Goal: Transaction & Acquisition: Purchase product/service

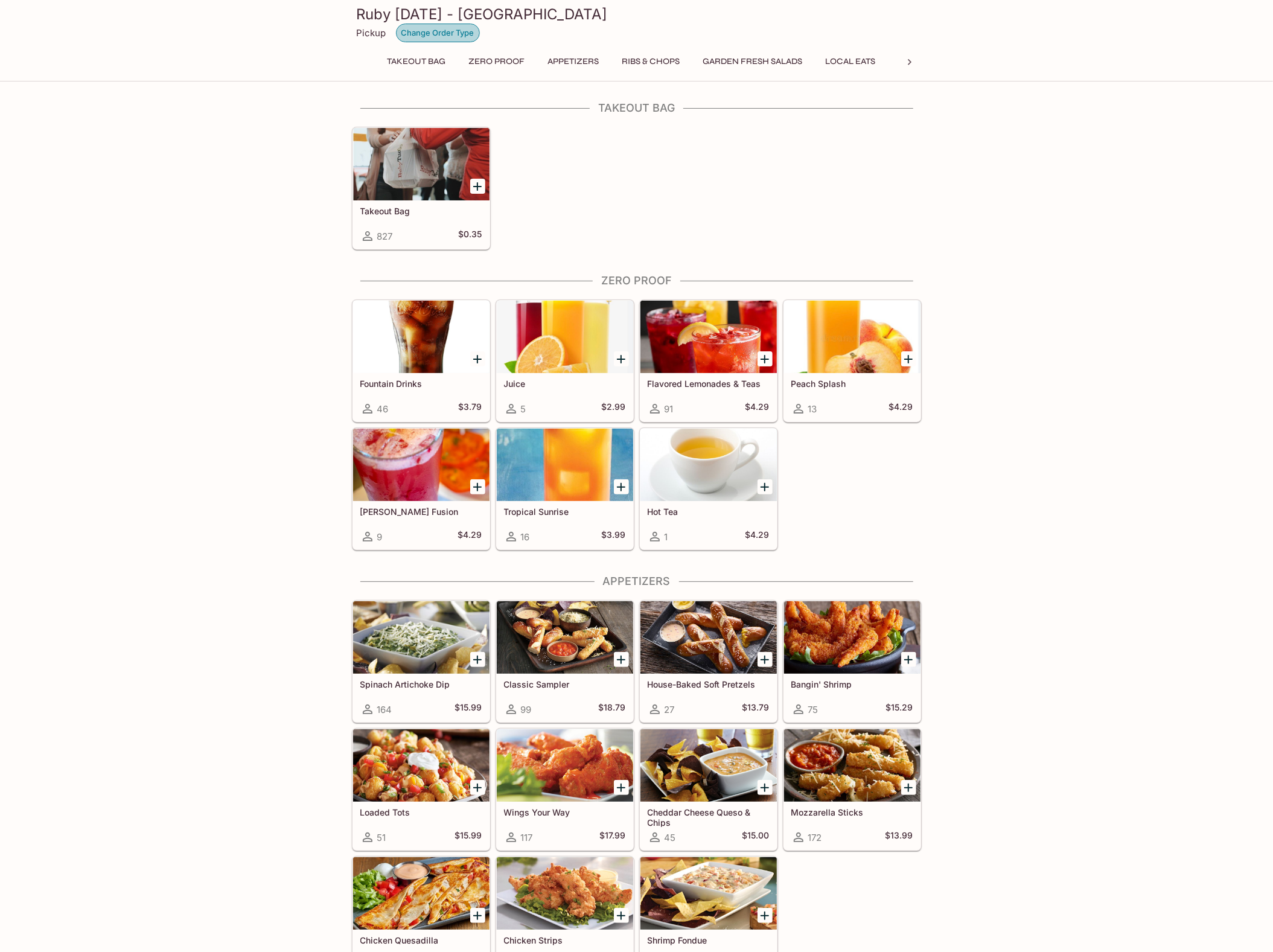
click at [464, 29] on button "Change Order Type" at bounding box center [437, 33] width 83 height 19
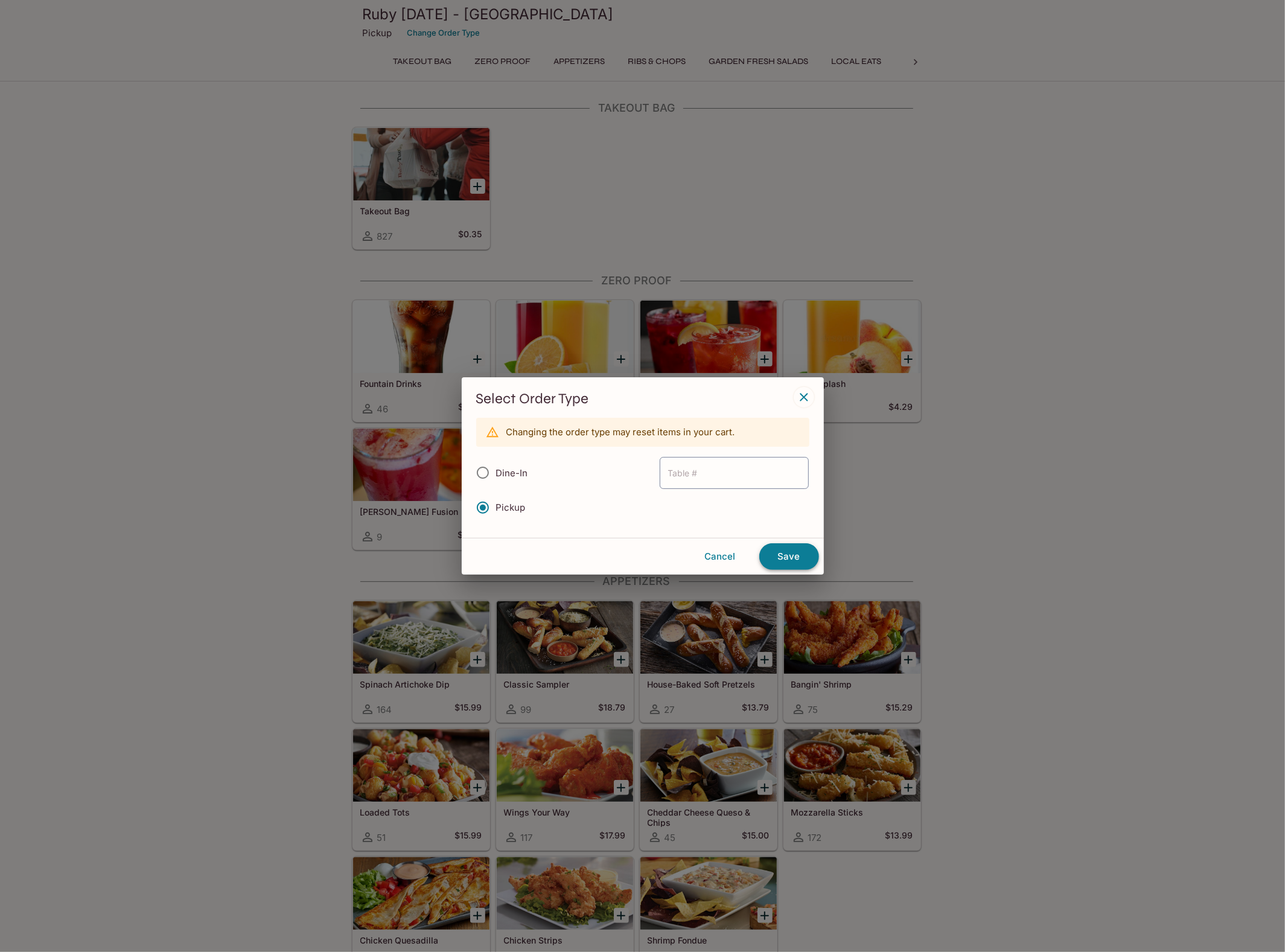
click at [786, 557] on button "Save" at bounding box center [788, 556] width 59 height 27
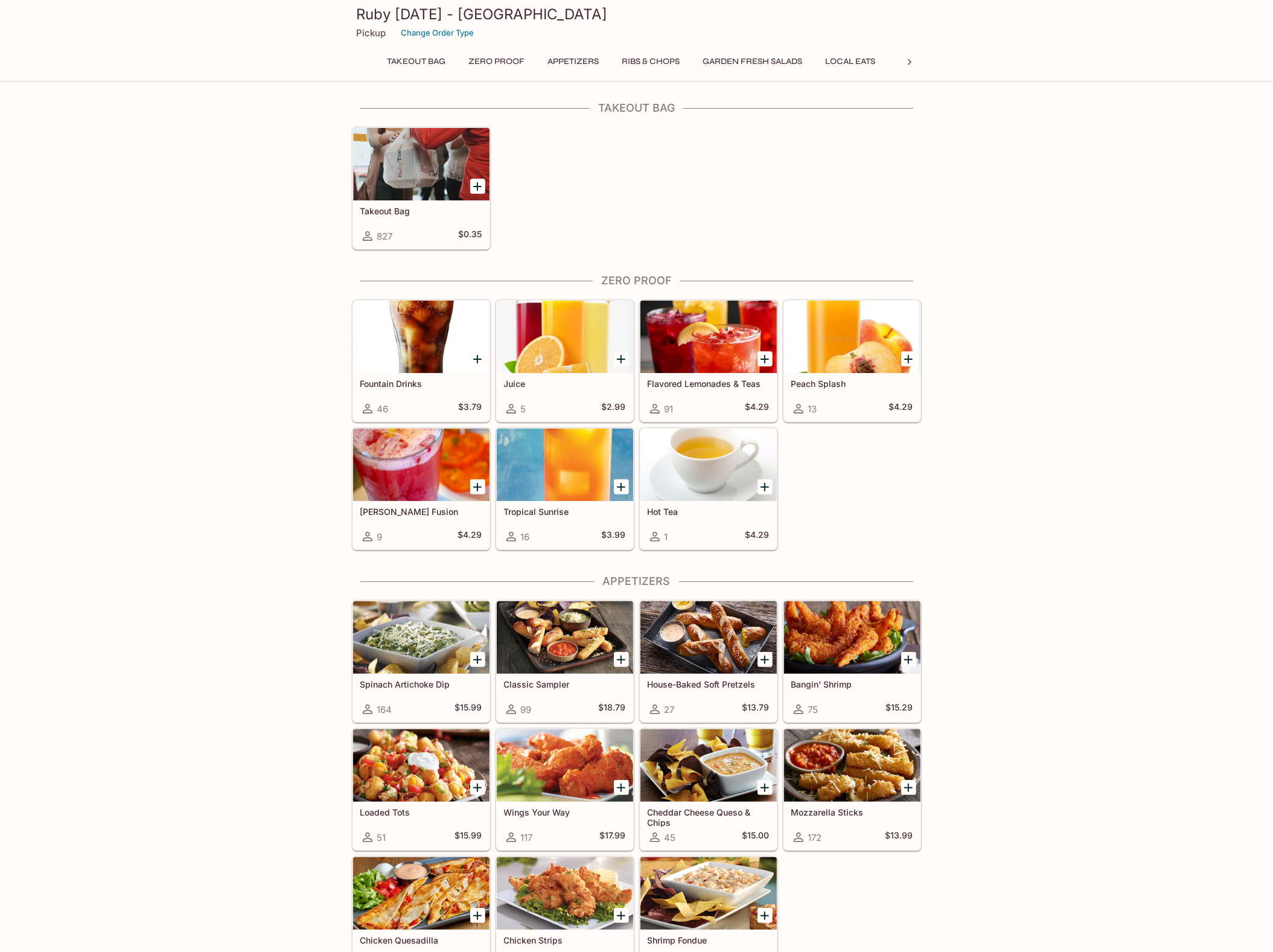
drag, startPoint x: 476, startPoint y: 186, endPoint x: 485, endPoint y: 185, distance: 9.1
click at [476, 186] on icon "Add Takeout Bag" at bounding box center [478, 187] width 9 height 9
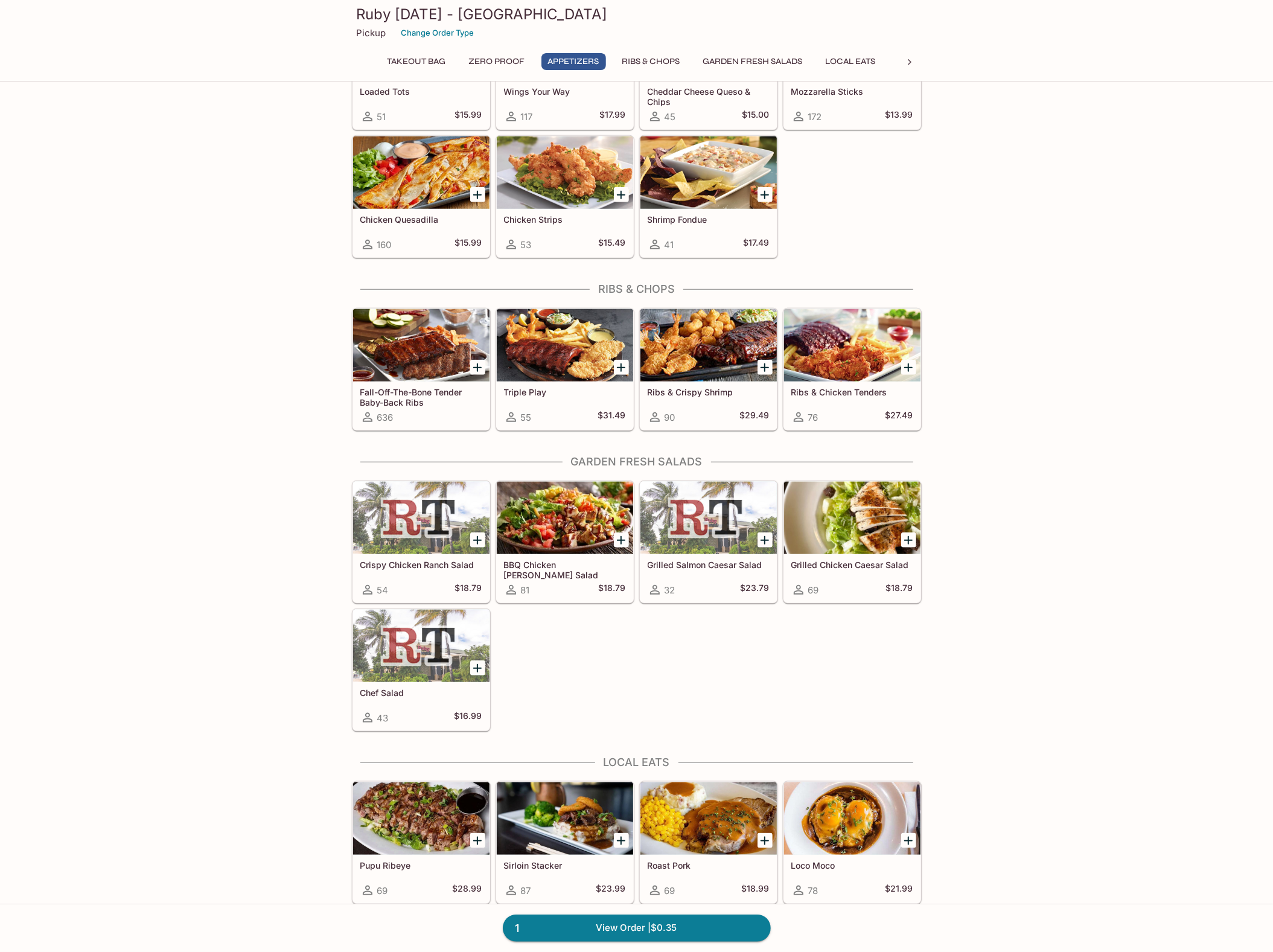
scroll to position [725, 0]
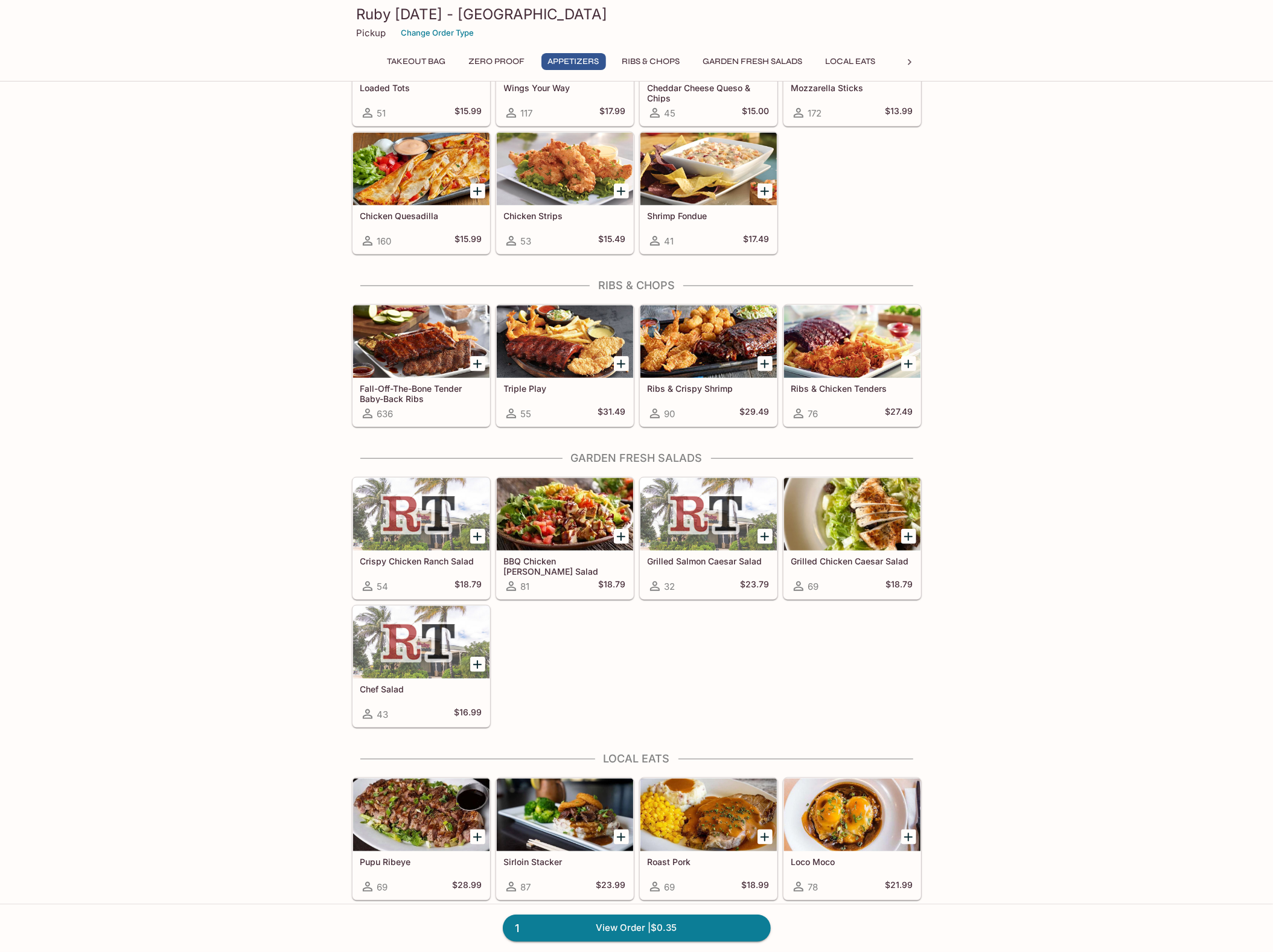
click at [437, 357] on div at bounding box center [421, 342] width 137 height 72
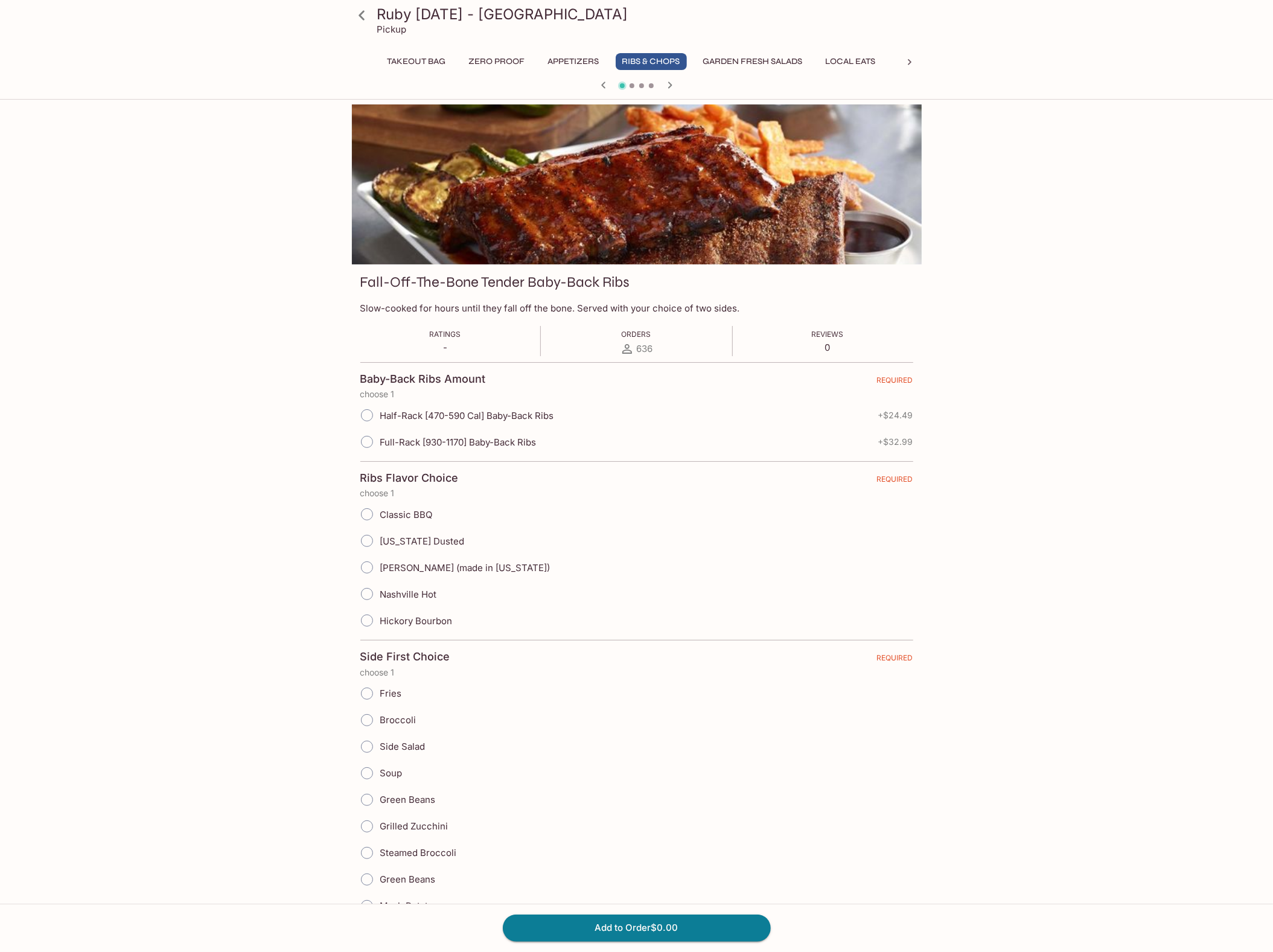
click at [367, 413] on input "Half-Rack [470-590 Cal] Baby-Back Ribs" at bounding box center [367, 415] width 25 height 25
radio input "true"
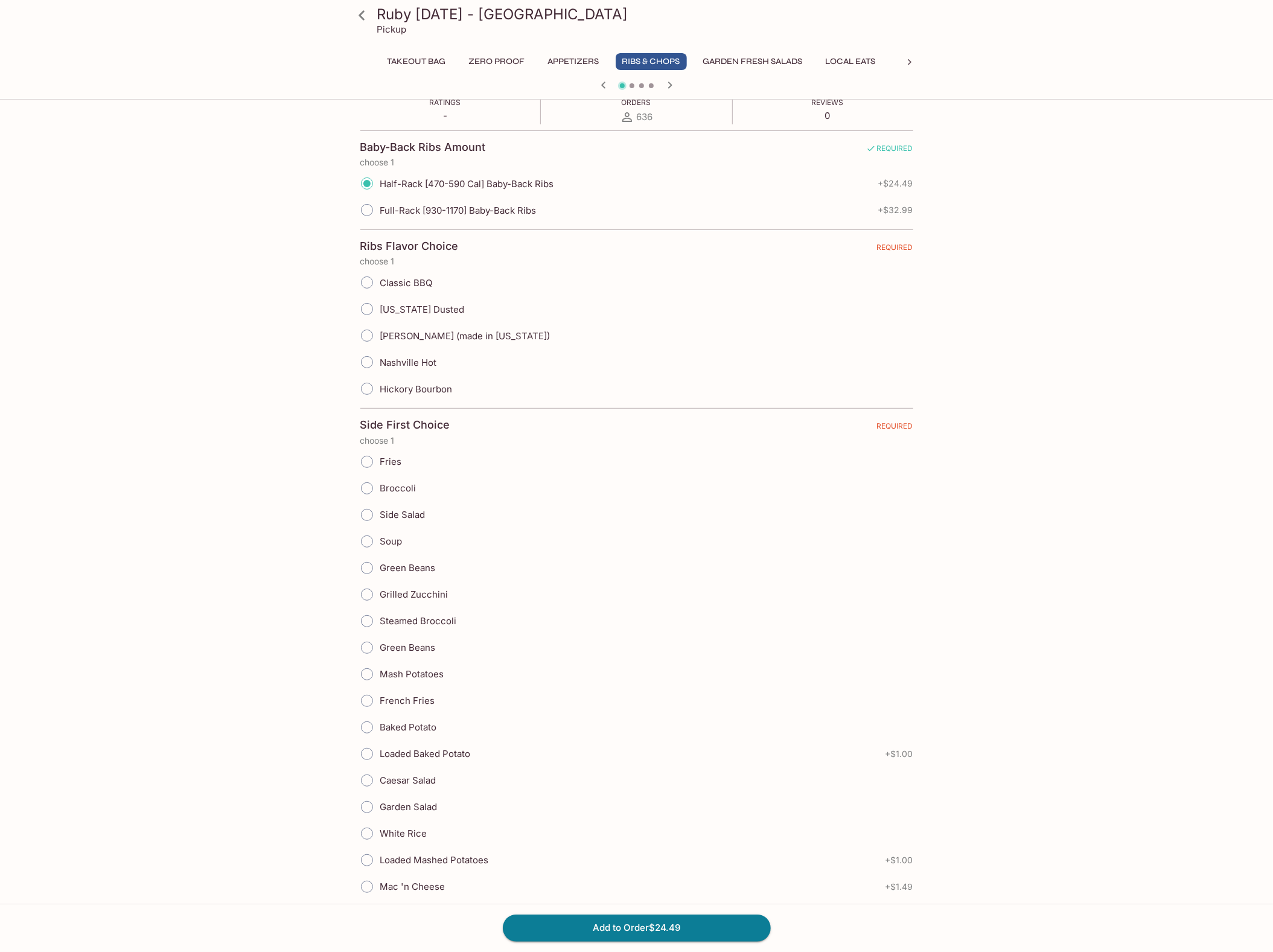
scroll to position [242, 0]
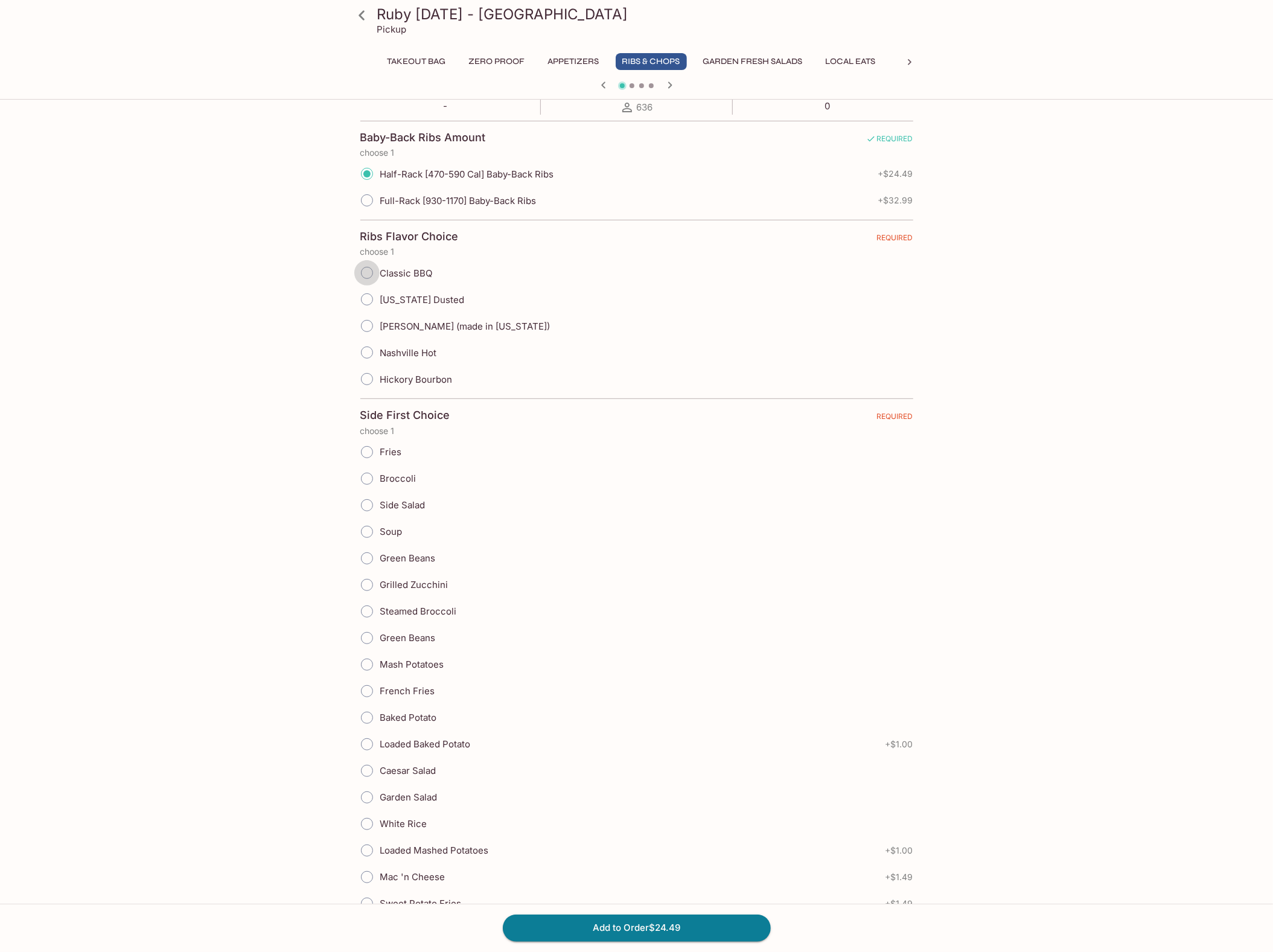
click at [369, 274] on input "Classic BBQ" at bounding box center [367, 272] width 25 height 25
radio input "true"
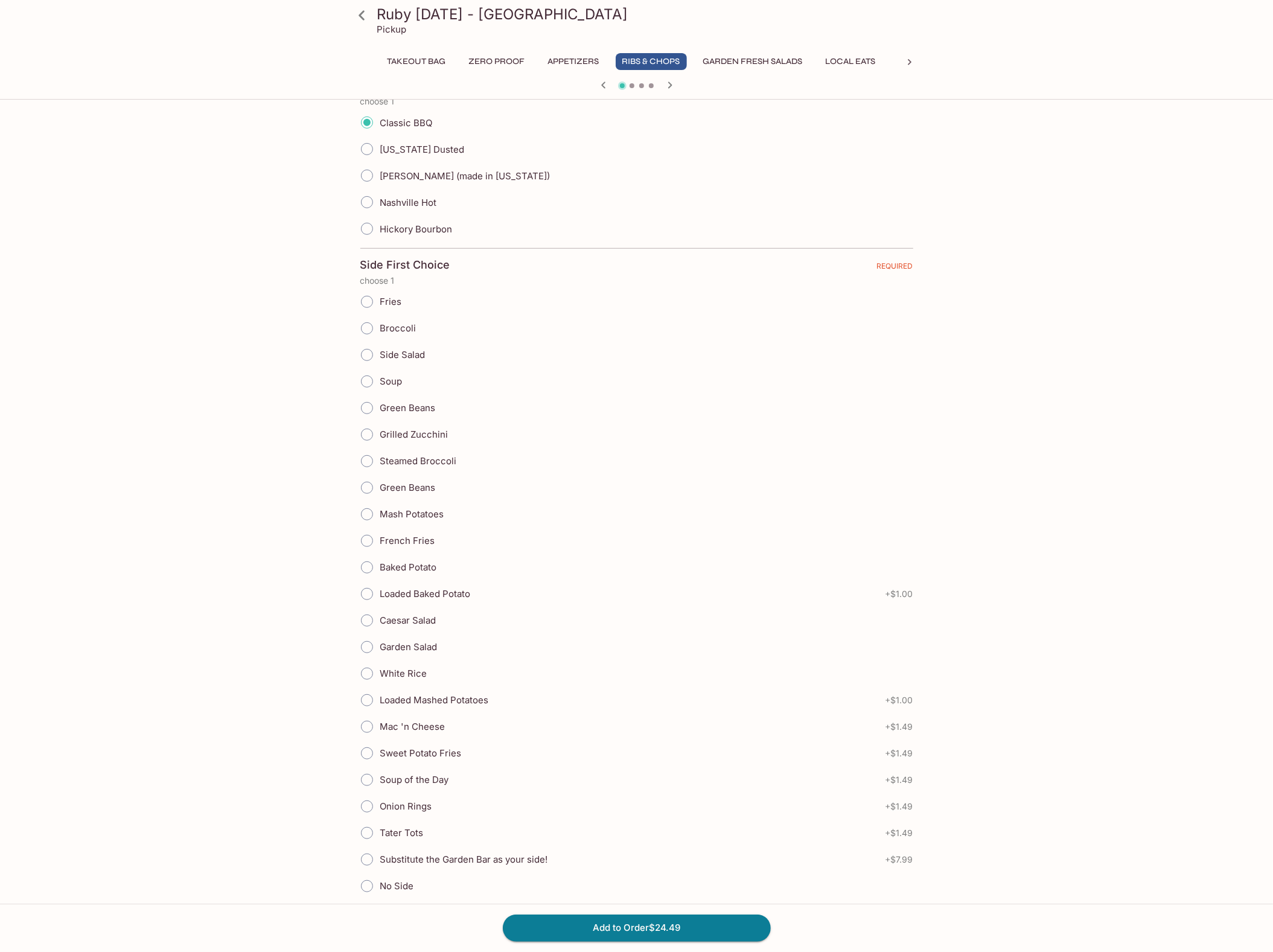
scroll to position [402, 0]
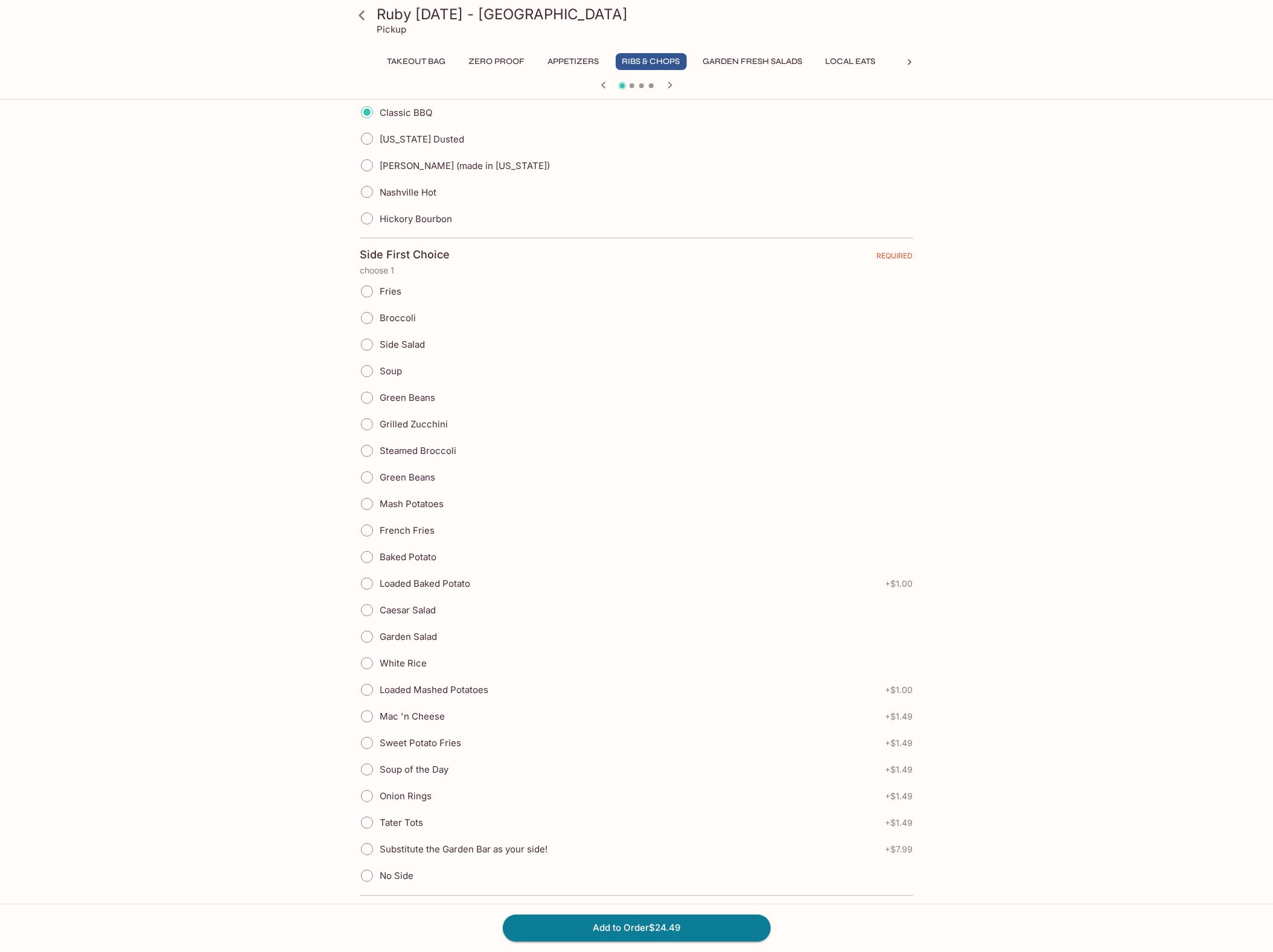
click at [370, 699] on input "Loaded Mashed Potatoes" at bounding box center [367, 689] width 25 height 25
radio input "true"
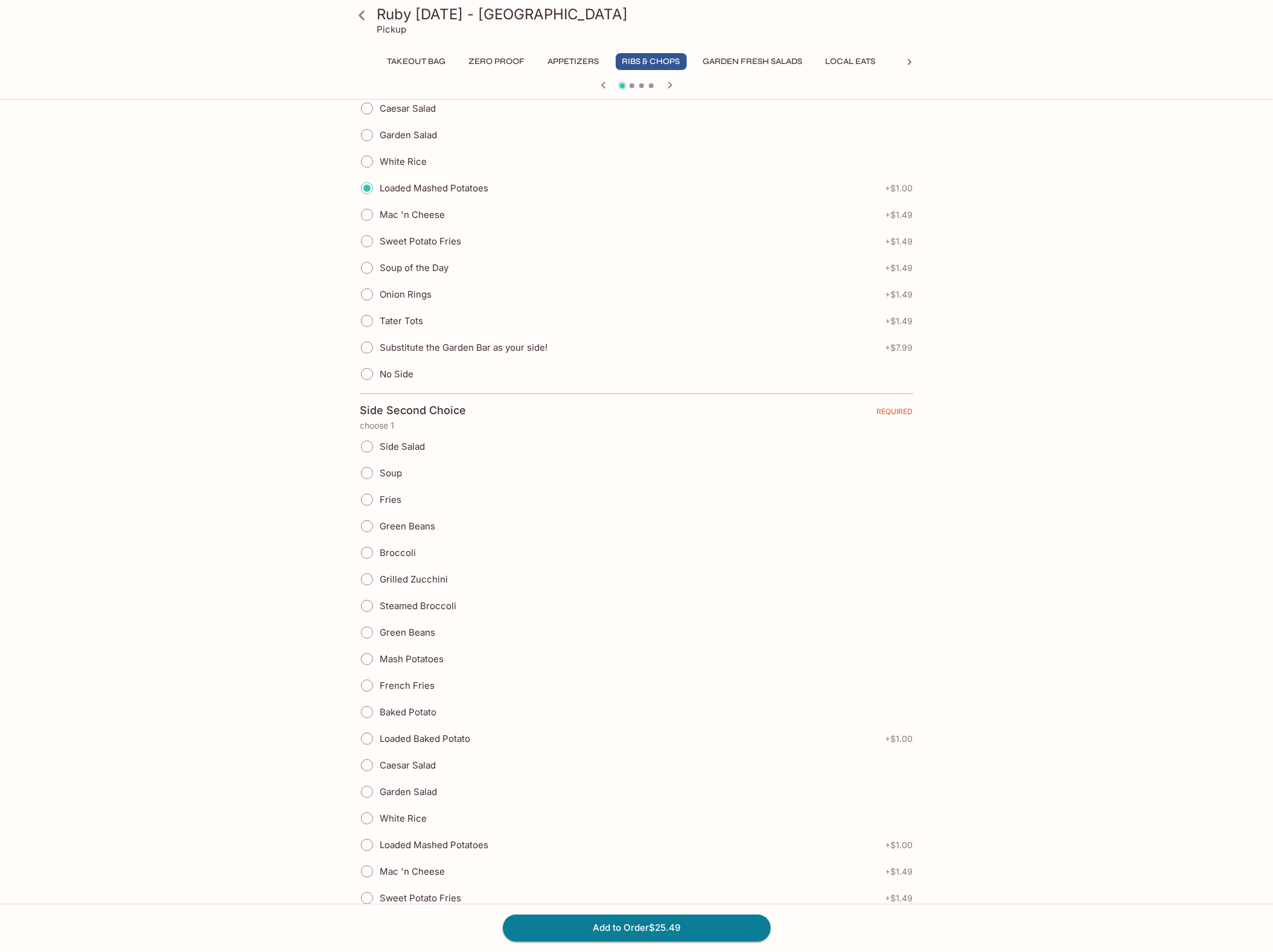
scroll to position [1047, 0]
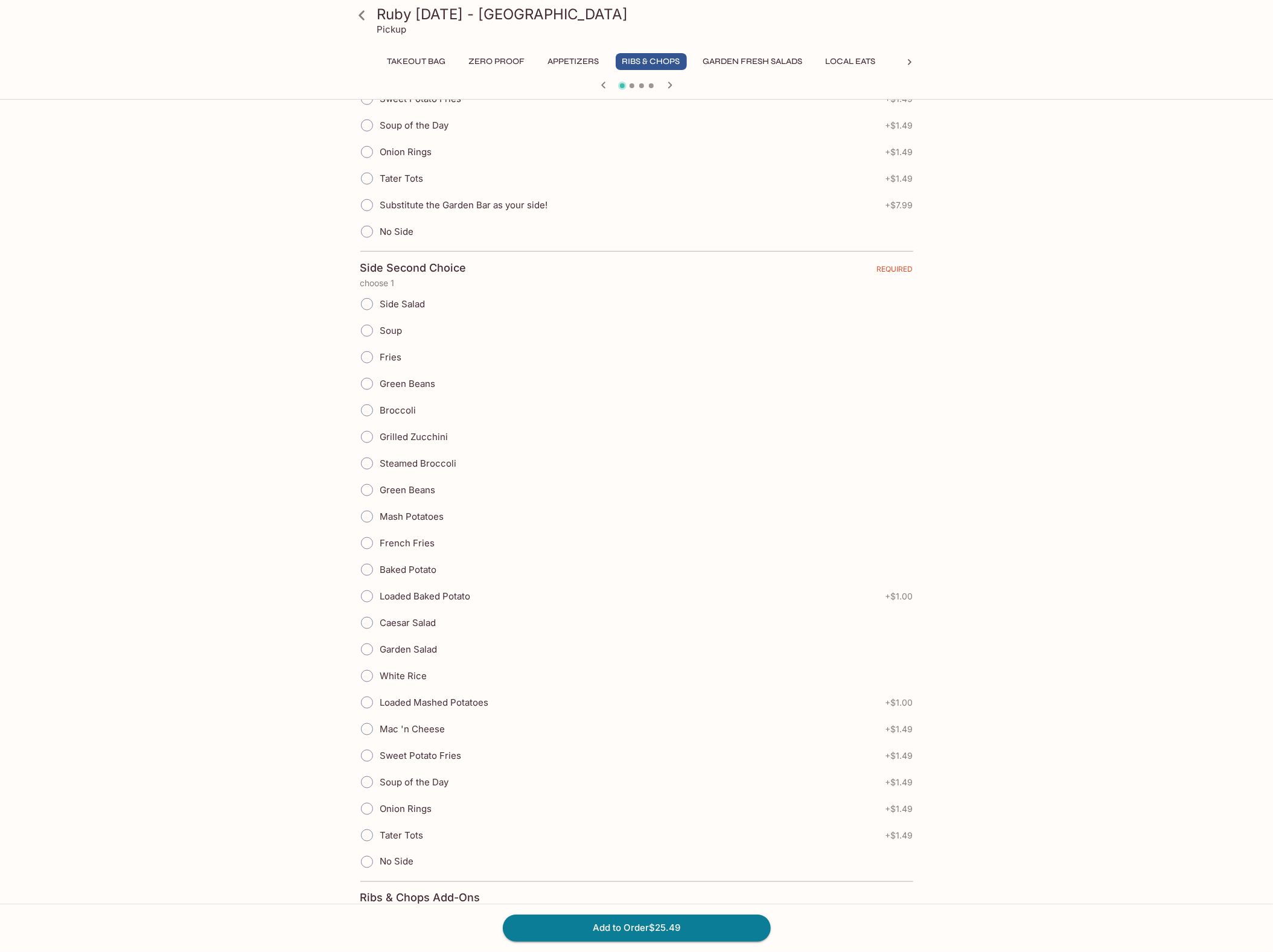
click at [371, 503] on input "Green Beans" at bounding box center [367, 490] width 25 height 25
radio input "true"
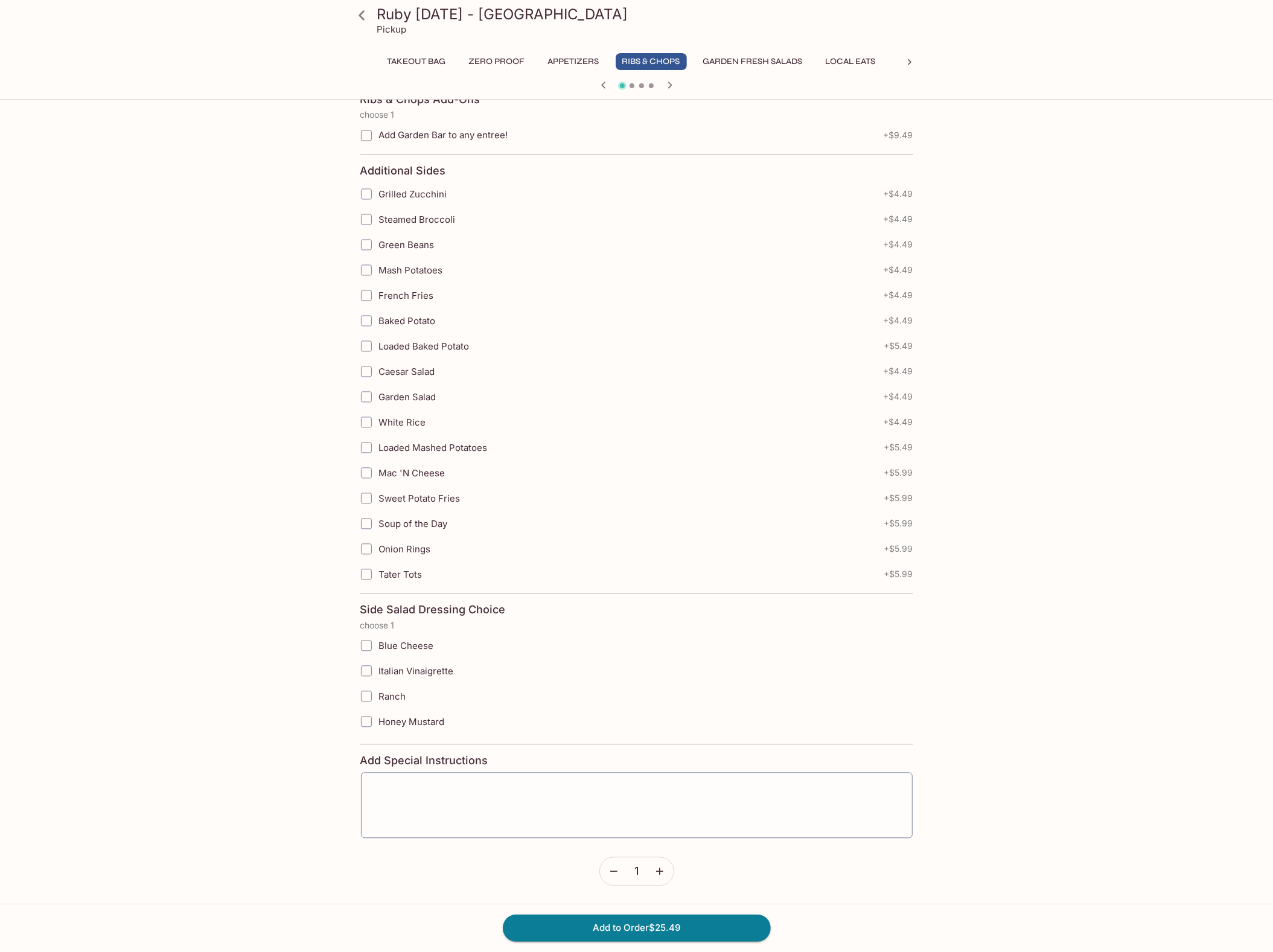
scroll to position [1876, 0]
click at [446, 792] on textarea at bounding box center [636, 805] width 535 height 46
type textarea "Extra Classic BBQ sauce, please."
click at [664, 870] on icon "button" at bounding box center [660, 872] width 12 height 12
click at [659, 928] on button "Add to Order $50.98" at bounding box center [636, 928] width 268 height 27
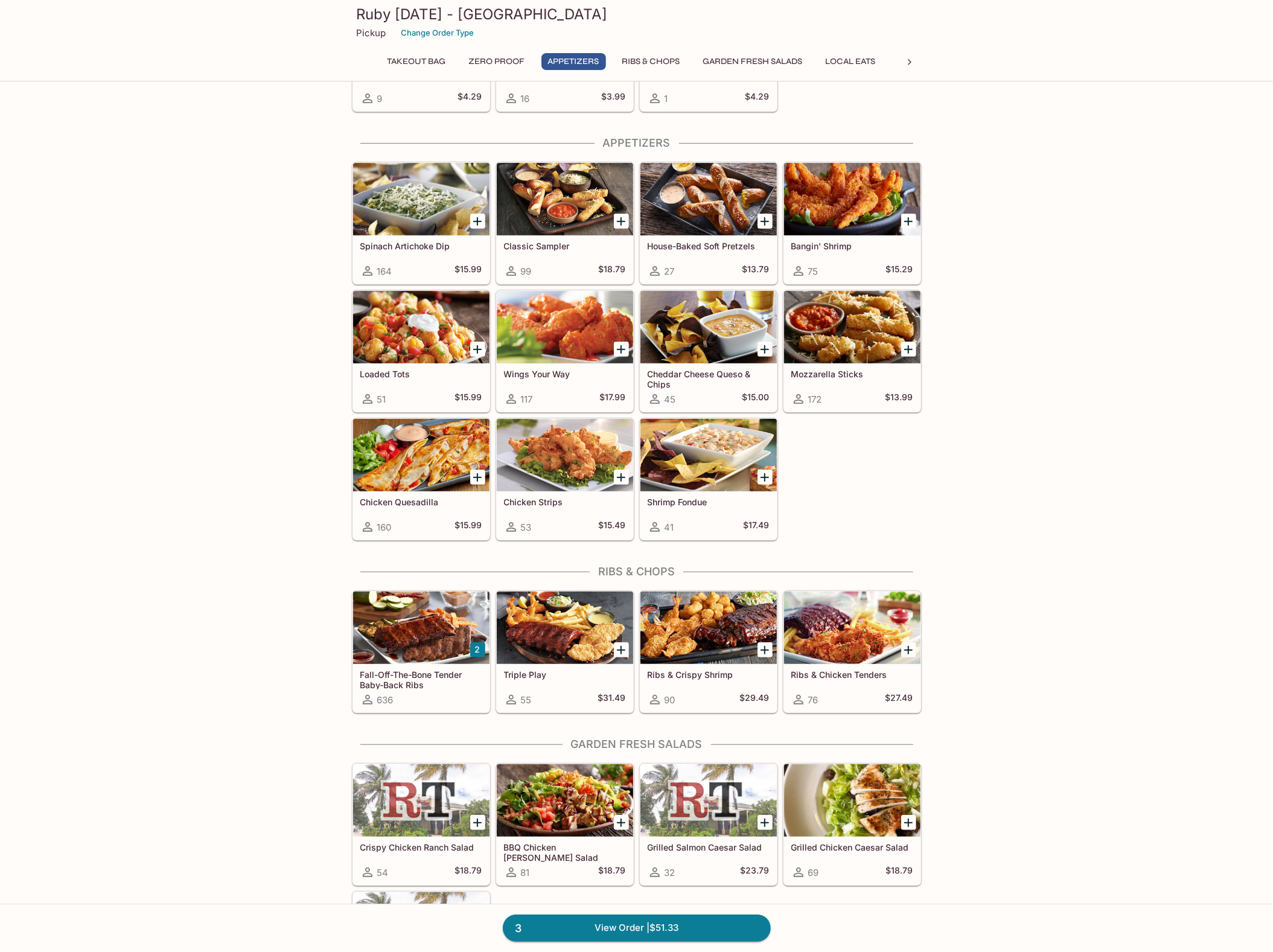
scroll to position [563, 0]
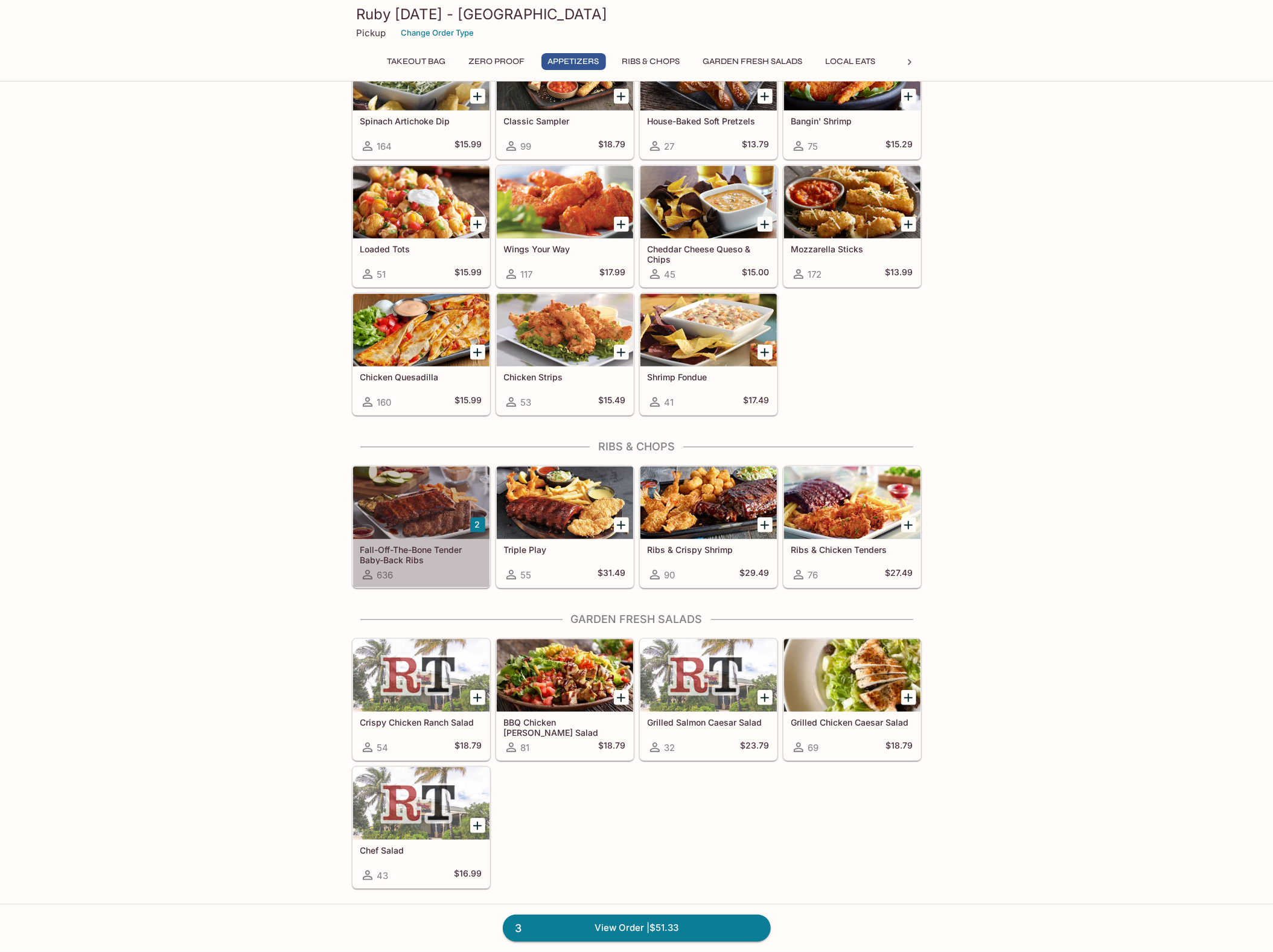
click at [435, 525] on div at bounding box center [421, 503] width 137 height 72
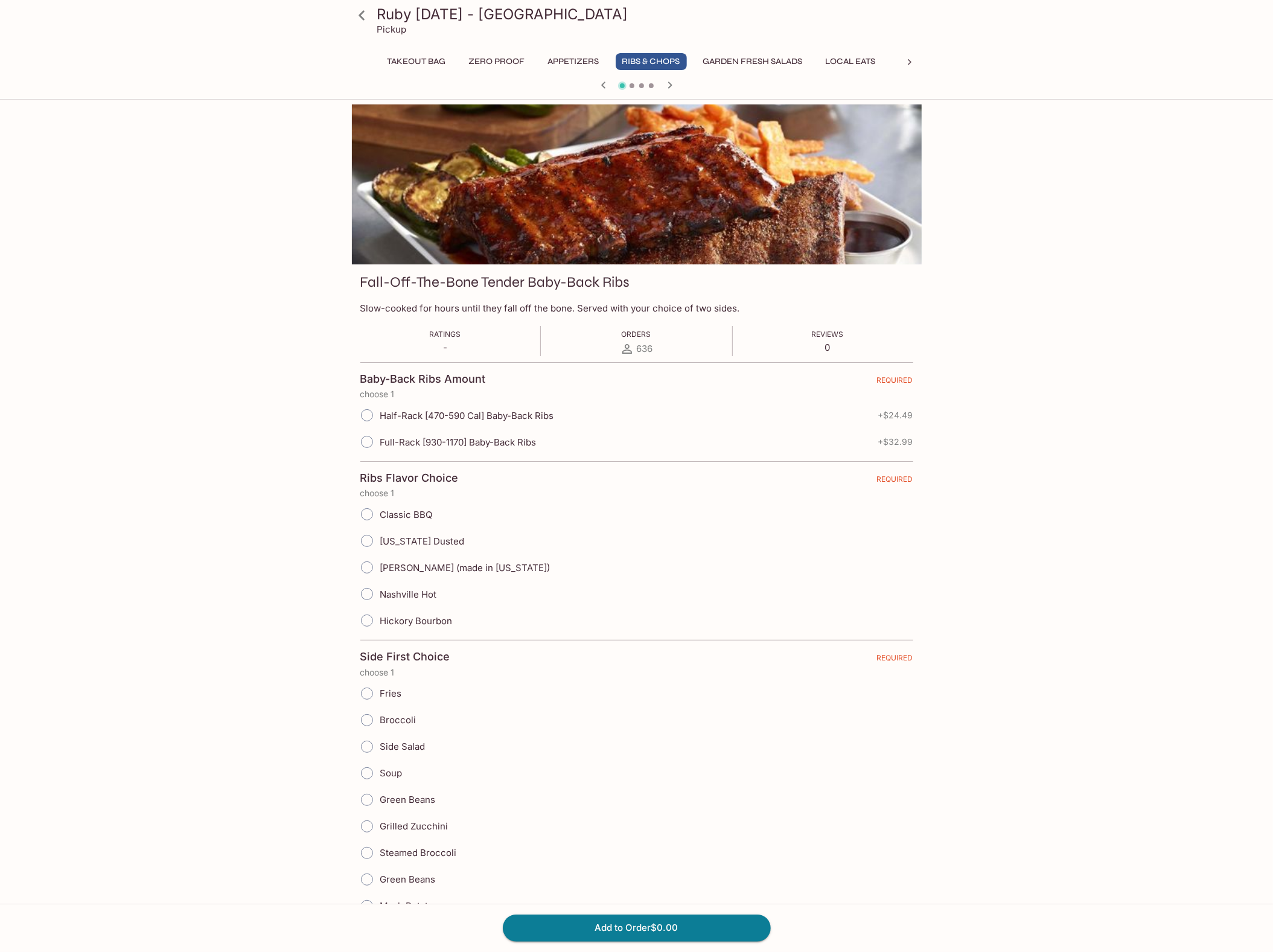
click at [371, 418] on input "Half-Rack [470-590 Cal] Baby-Back Ribs" at bounding box center [367, 415] width 25 height 25
radio input "true"
click at [368, 515] on input "Classic BBQ" at bounding box center [367, 514] width 25 height 25
radio input "true"
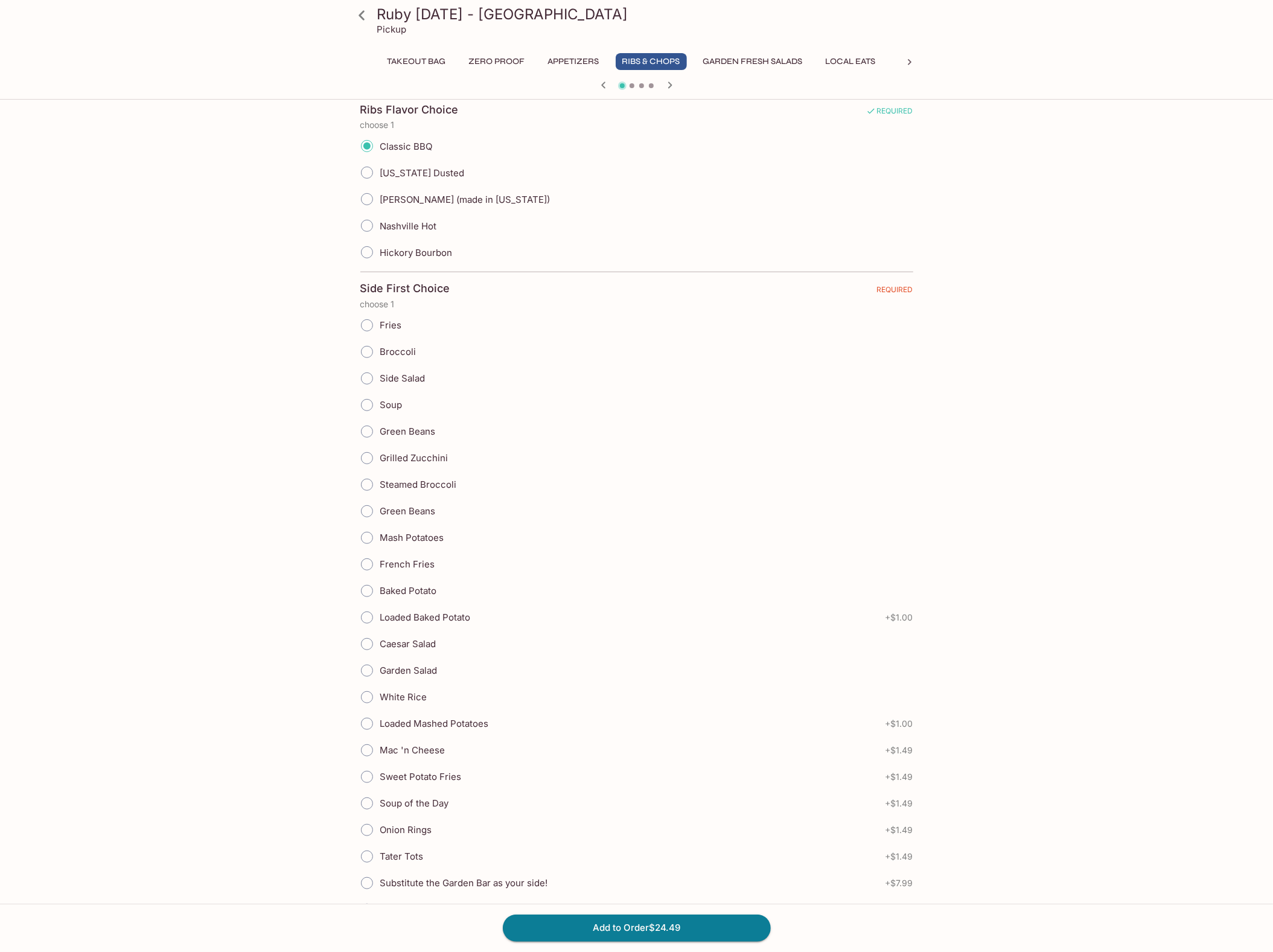
scroll to position [402, 0]
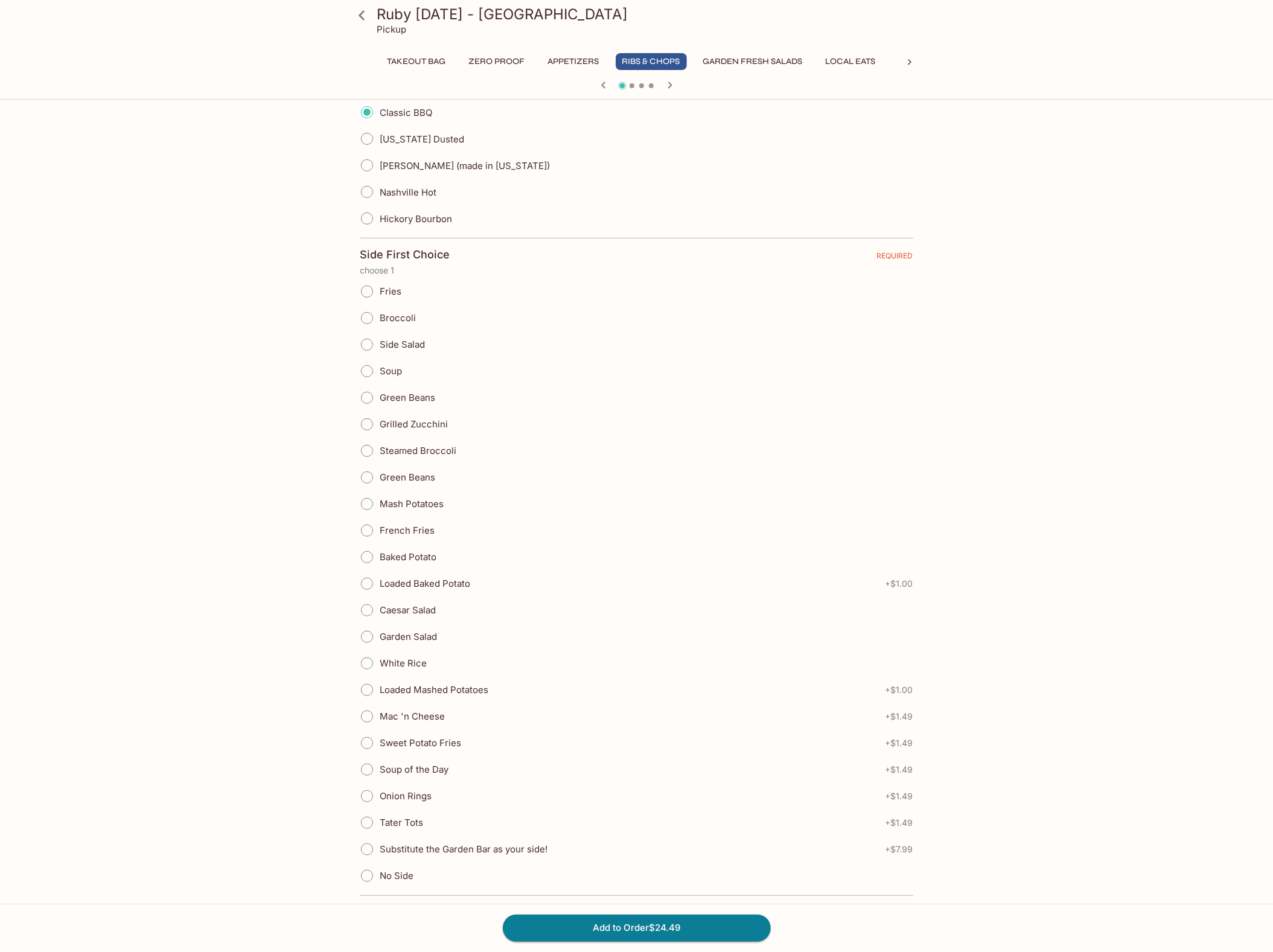
click at [371, 671] on input "White Rice" at bounding box center [367, 663] width 25 height 25
radio input "true"
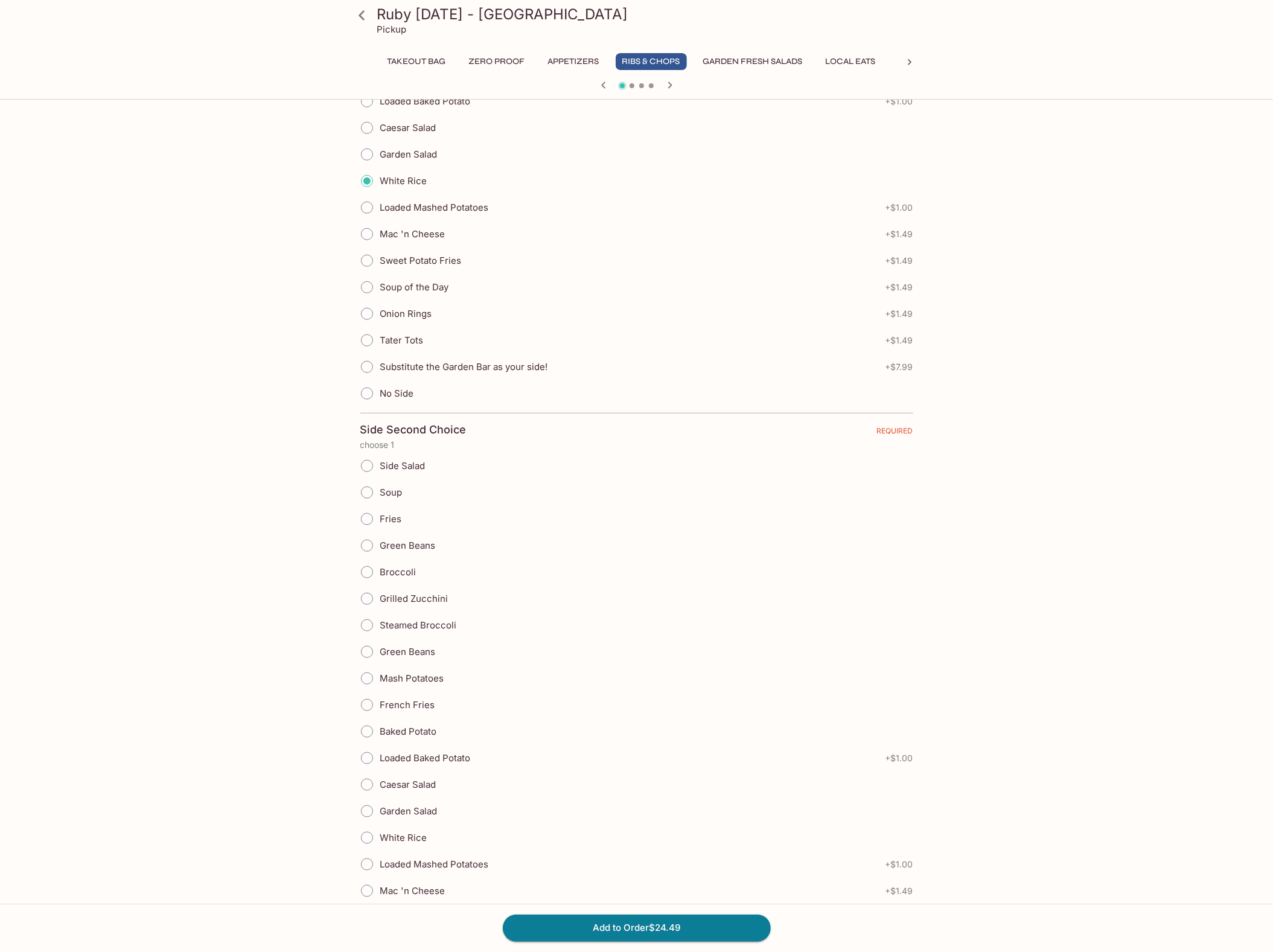
scroll to position [885, 0]
click at [367, 665] on input "Green Beans" at bounding box center [367, 651] width 25 height 25
radio input "true"
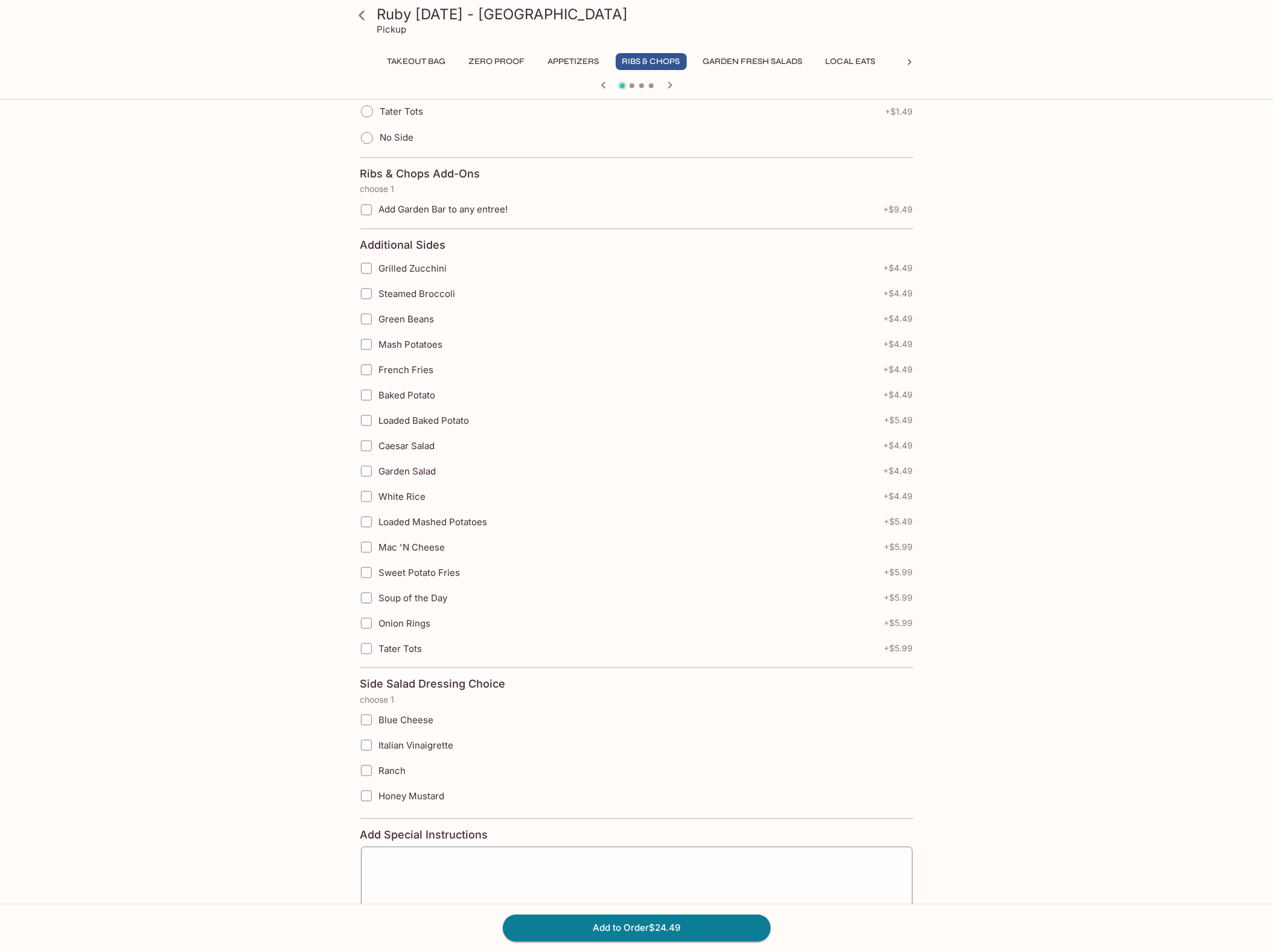
scroll to position [1771, 0]
drag, startPoint x: 607, startPoint y: 930, endPoint x: 647, endPoint y: 916, distance: 42.4
click at [609, 930] on button "Add to Order $24.49" at bounding box center [636, 928] width 268 height 27
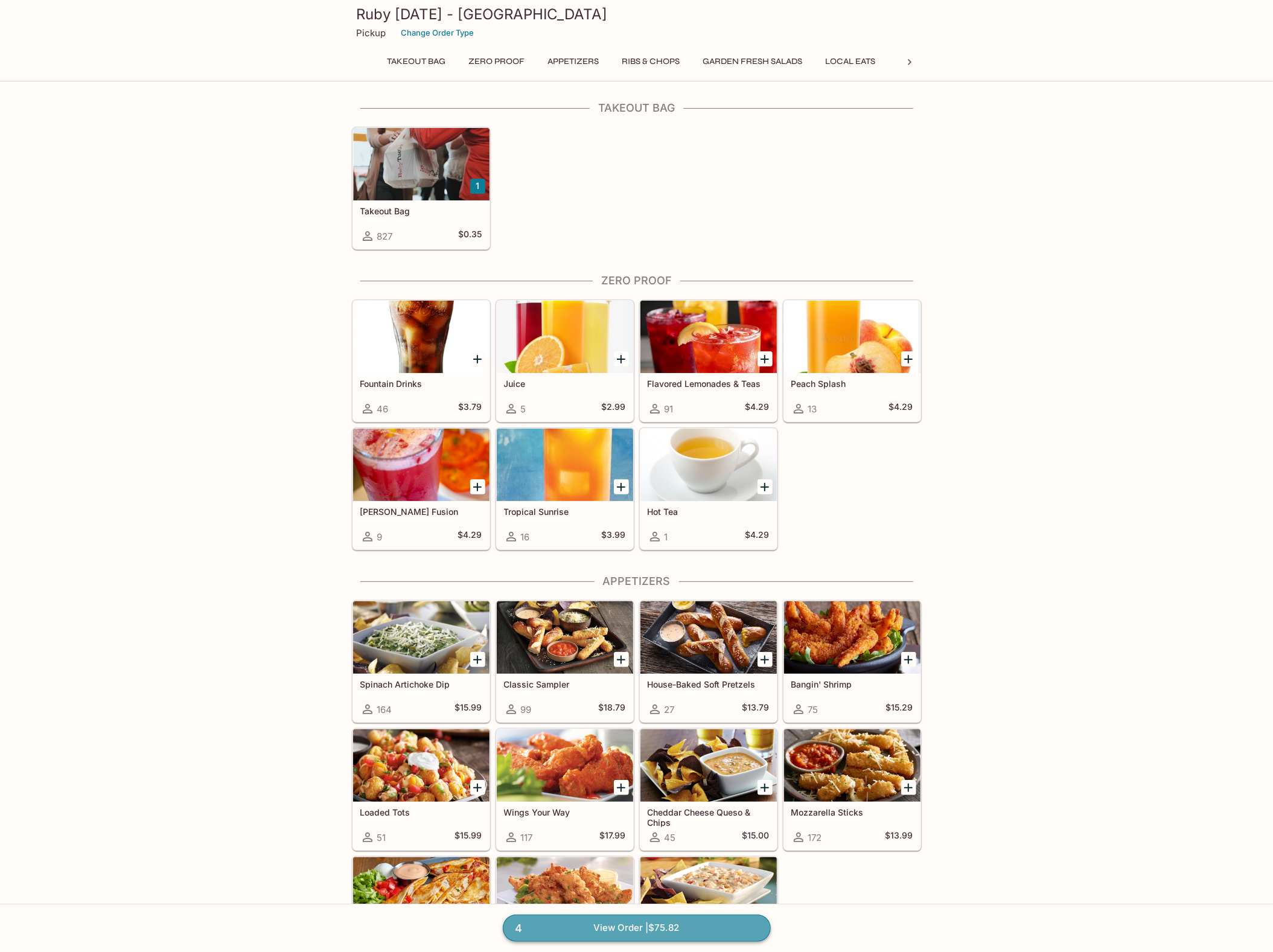
click at [597, 923] on link "4 View Order | $75.82" at bounding box center [636, 928] width 268 height 27
